Goal: Contribute content

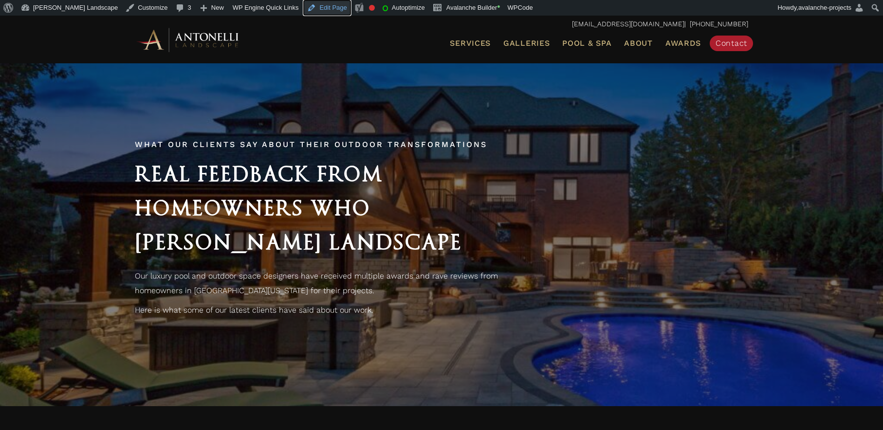
click at [303, 7] on link "Edit Page" at bounding box center [326, 8] width 47 height 16
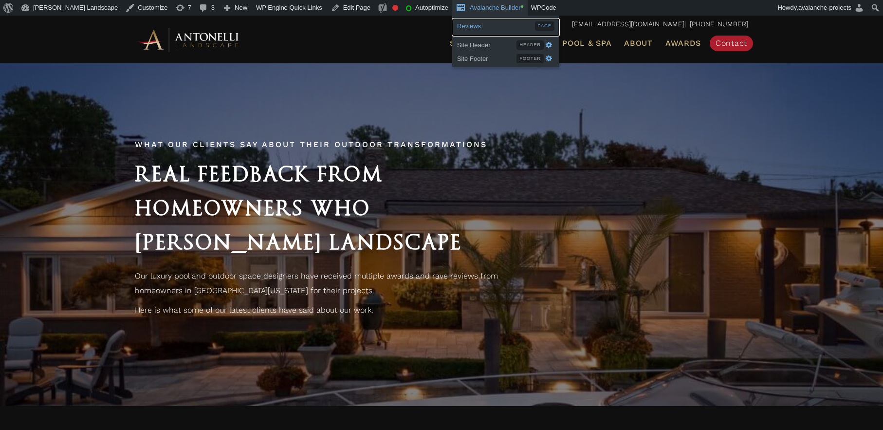
click at [457, 28] on span "Reviews" at bounding box center [496, 25] width 78 height 13
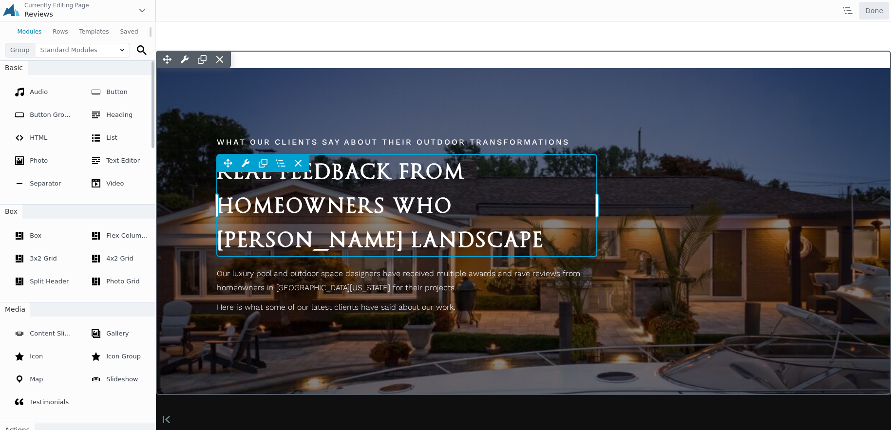
click at [315, 181] on div "Move Up Move Down Heading Settings Copy Heading Settings Paste Heading Settings…" at bounding box center [407, 205] width 380 height 102
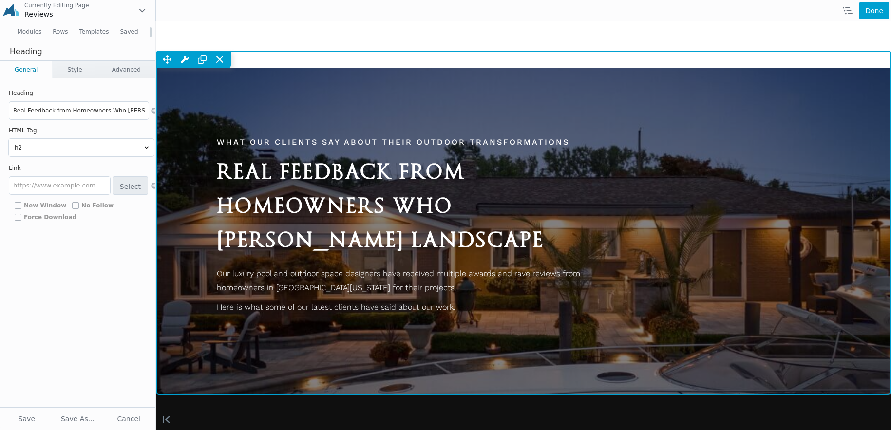
drag, startPoint x: 530, startPoint y: 209, endPoint x: 211, endPoint y: 181, distance: 320.3
click at [211, 181] on div "What Our Clients Say About Their Outdoor Transformations Real Feedback from Hom…" at bounding box center [523, 232] width 633 height 205
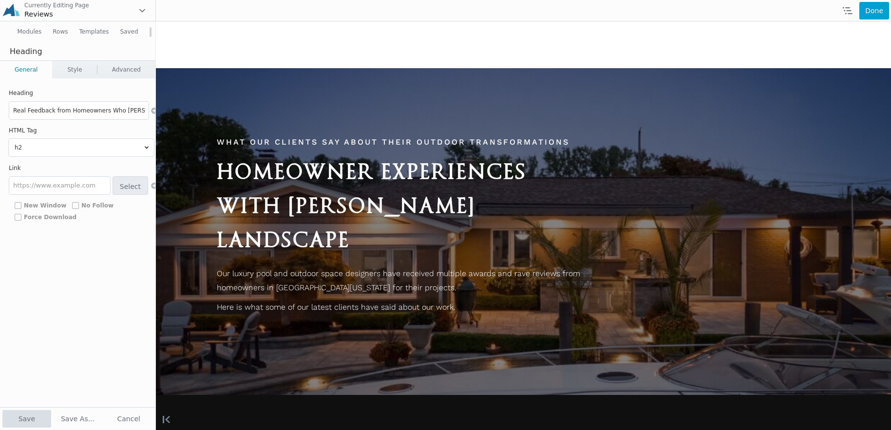
click at [25, 423] on button "Save" at bounding box center [26, 419] width 49 height 18
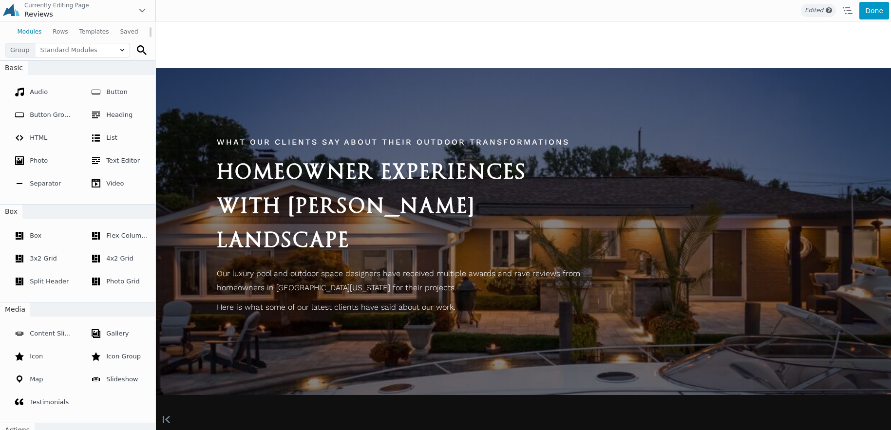
click at [878, 9] on button "Done" at bounding box center [874, 11] width 30 height 18
click at [827, 9] on span "Publish" at bounding box center [834, 11] width 36 height 18
